Goal: Check status

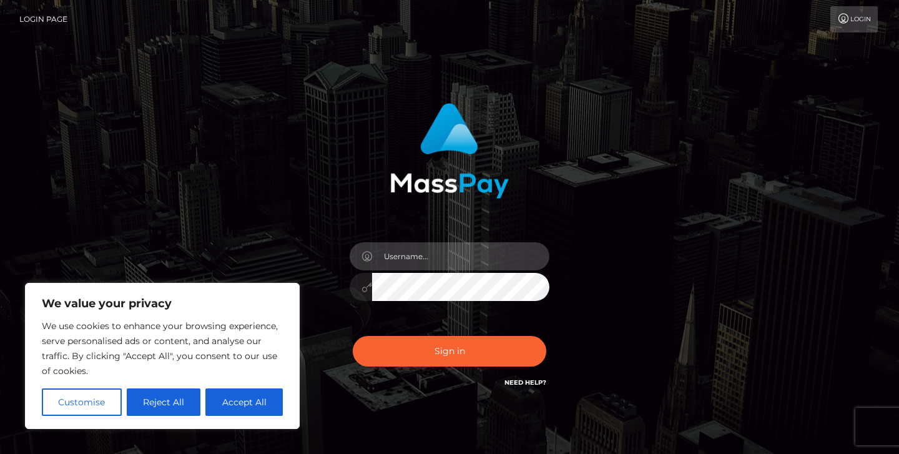
type input "jeremyfeist"
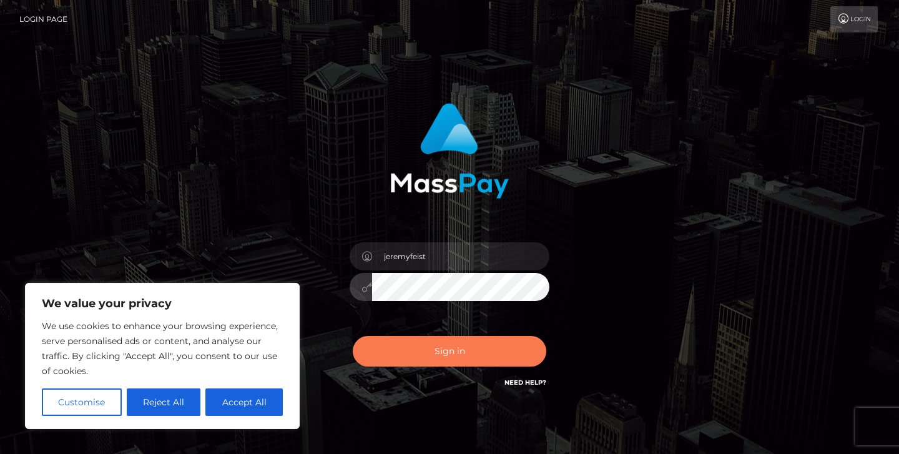
click at [427, 361] on button "Sign in" at bounding box center [450, 351] width 194 height 31
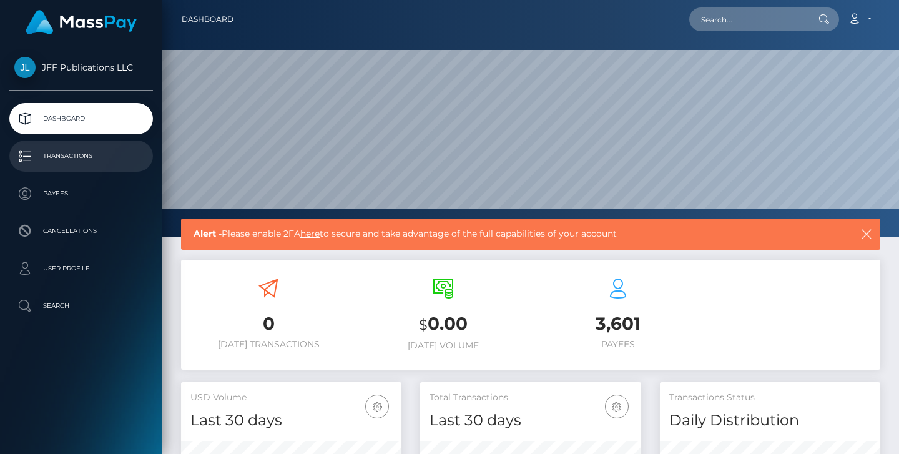
scroll to position [220, 221]
click at [97, 169] on link "Transactions" at bounding box center [81, 156] width 144 height 31
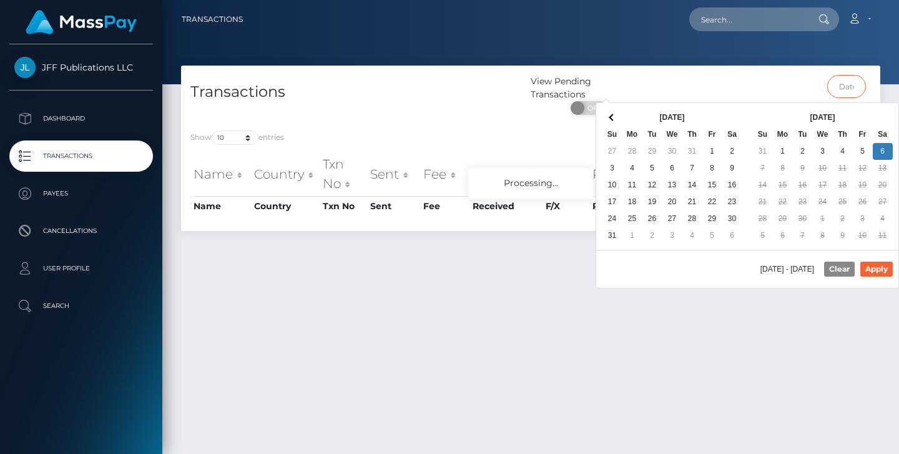
click at [844, 86] on input "text" at bounding box center [847, 86] width 39 height 23
click at [879, 268] on button "Apply" at bounding box center [877, 269] width 32 height 15
type input "09/02/2025 - 09/06/2025"
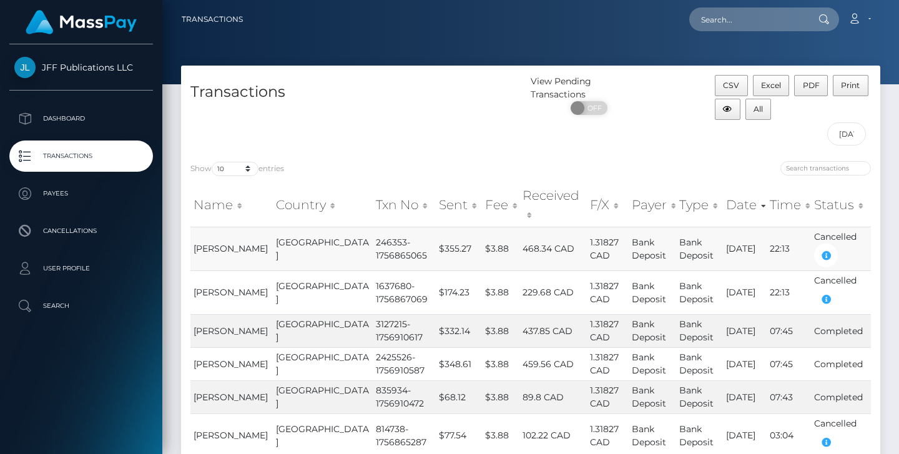
click at [373, 227] on td "246353-1756865065" at bounding box center [404, 249] width 62 height 44
copy td "246353"
